Goal: Task Accomplishment & Management: Use online tool/utility

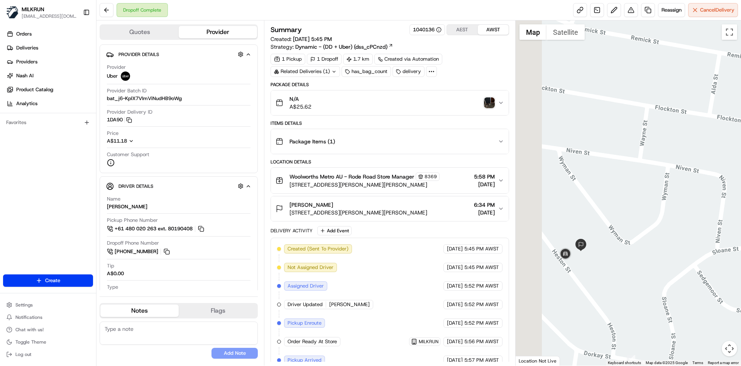
drag, startPoint x: 528, startPoint y: 264, endPoint x: 593, endPoint y: 260, distance: 64.9
click at [593, 260] on div at bounding box center [629, 192] width 226 height 345
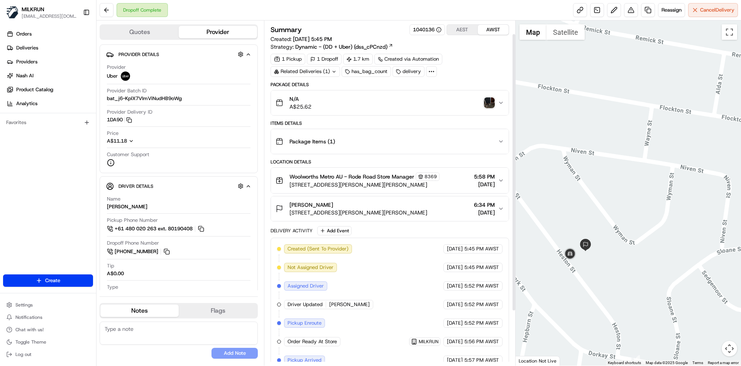
scroll to position [84, 0]
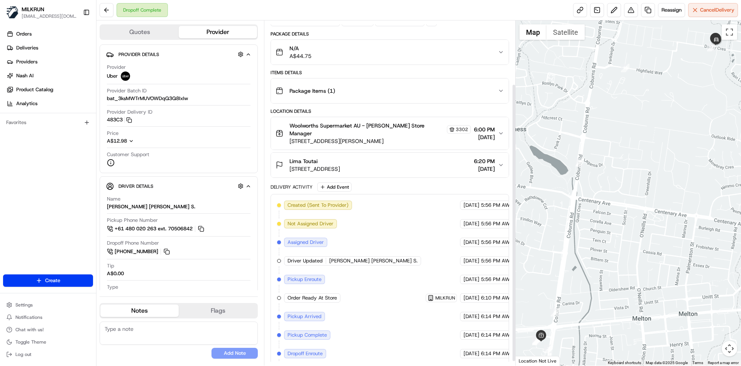
scroll to position [84, 0]
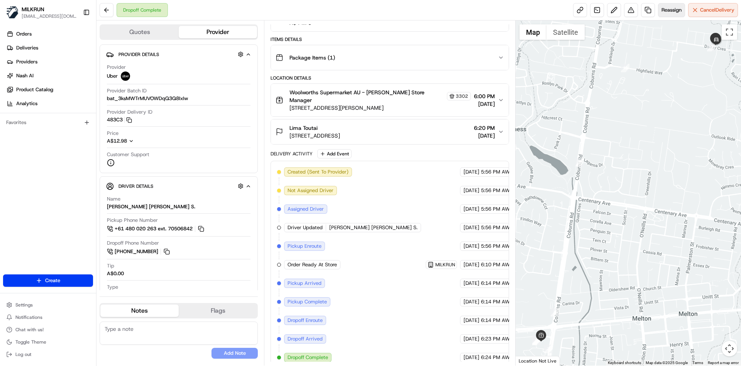
click at [676, 12] on span "Reassign" at bounding box center [672, 10] width 20 height 7
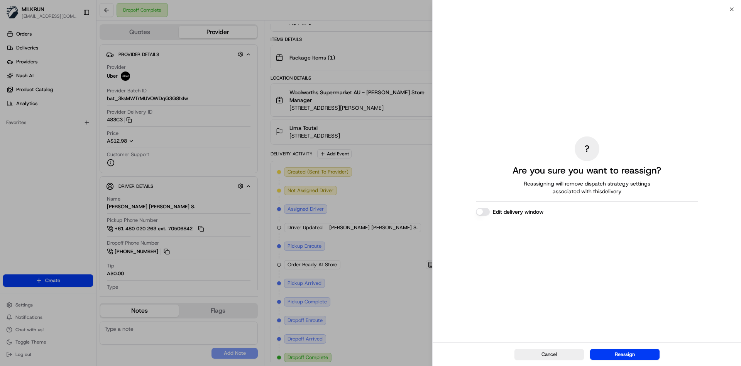
click at [613, 347] on div "Cancel Reassign" at bounding box center [587, 354] width 308 height 24
click at [617, 350] on button "Reassign" at bounding box center [624, 354] width 69 height 11
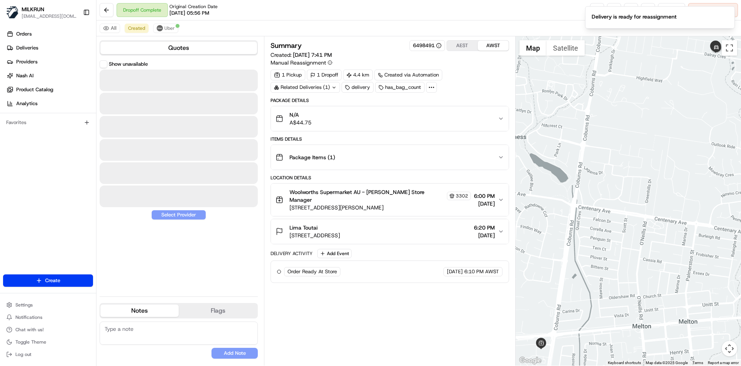
scroll to position [0, 0]
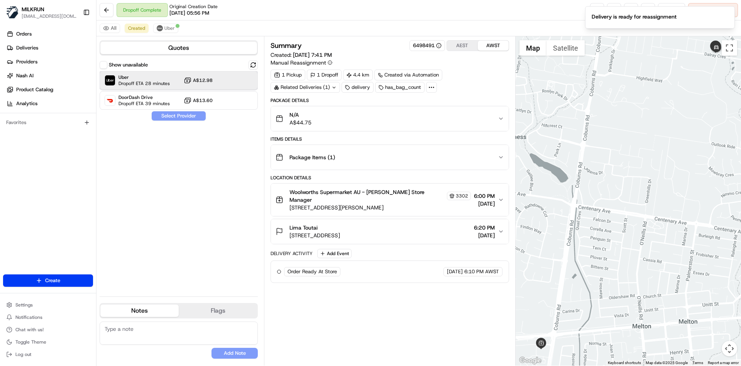
click at [163, 79] on span "Uber" at bounding box center [144, 77] width 51 height 6
click at [178, 114] on button "Assign Provider" at bounding box center [178, 115] width 55 height 9
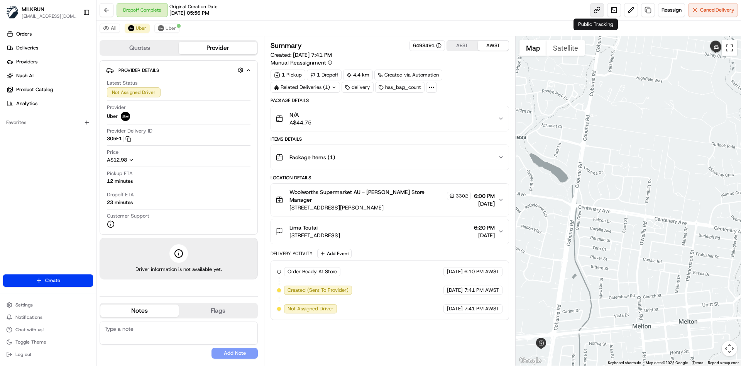
click at [596, 7] on link at bounding box center [597, 10] width 14 height 14
click at [164, 27] on button "Uber" at bounding box center [166, 28] width 25 height 9
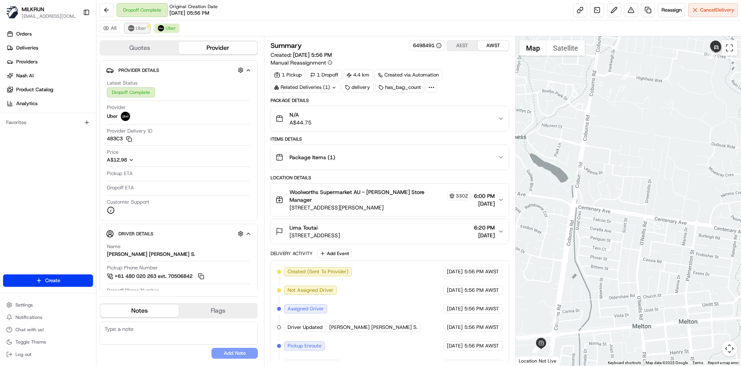
click at [142, 30] on span "Uber" at bounding box center [141, 28] width 10 height 6
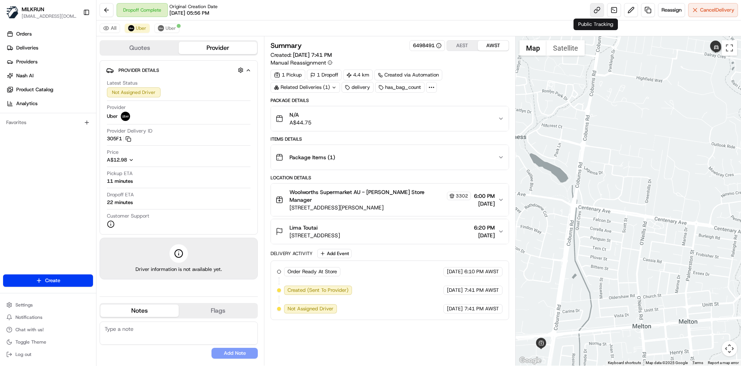
click at [592, 10] on link at bounding box center [597, 10] width 14 height 14
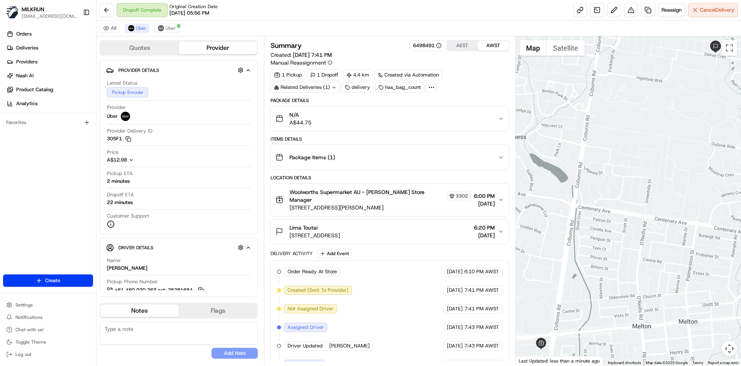
scroll to position [25, 0]
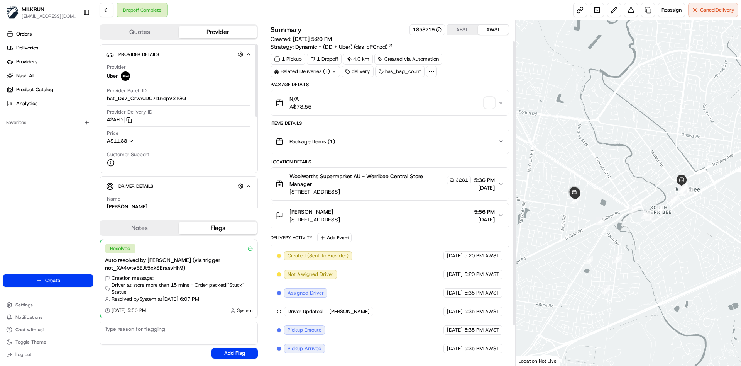
scroll to position [72, 0]
click at [487, 100] on img "button" at bounding box center [489, 102] width 11 height 11
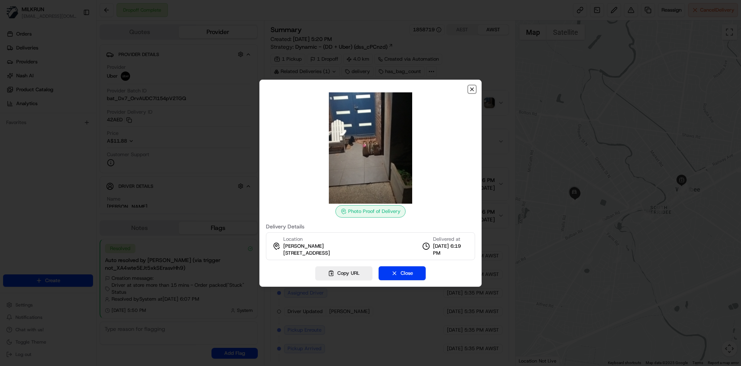
click at [472, 90] on icon "button" at bounding box center [472, 89] width 6 height 6
